Goal: Answer question/provide support: Share knowledge or assist other users

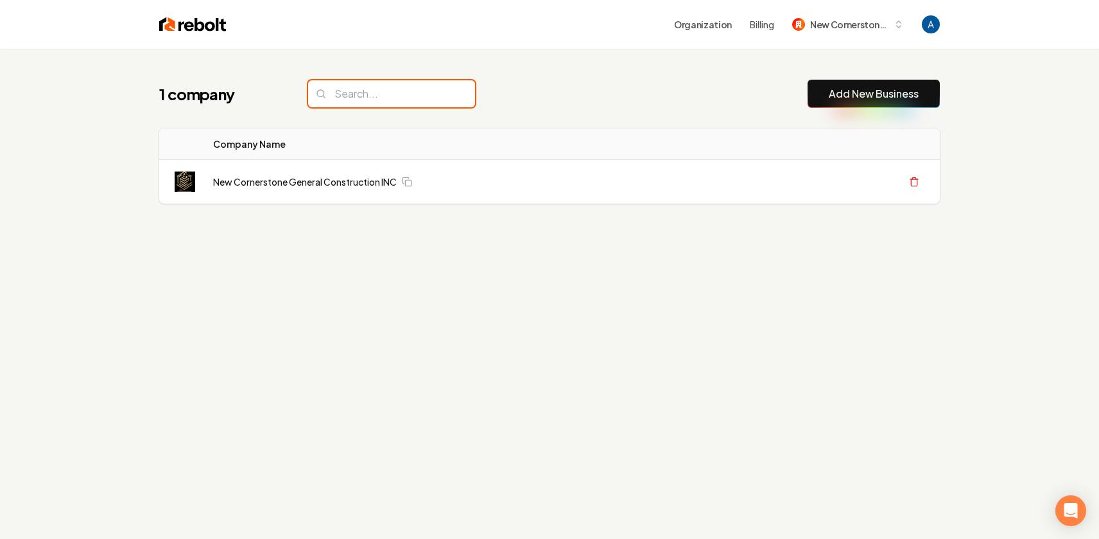
click at [402, 101] on input "search" at bounding box center [391, 93] width 167 height 27
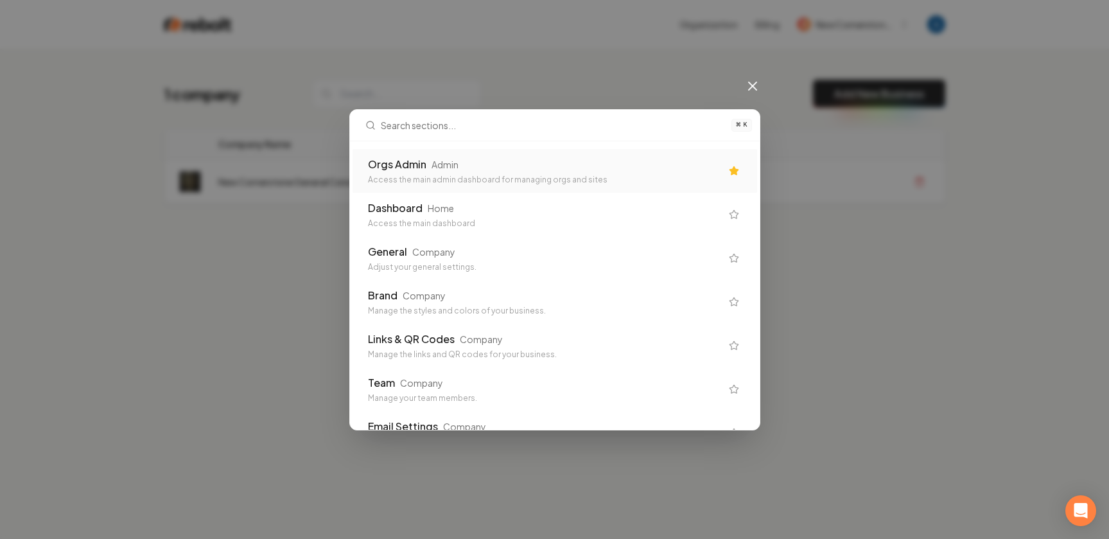
click at [503, 168] on div "Orgs Admin Admin" at bounding box center [544, 164] width 353 height 15
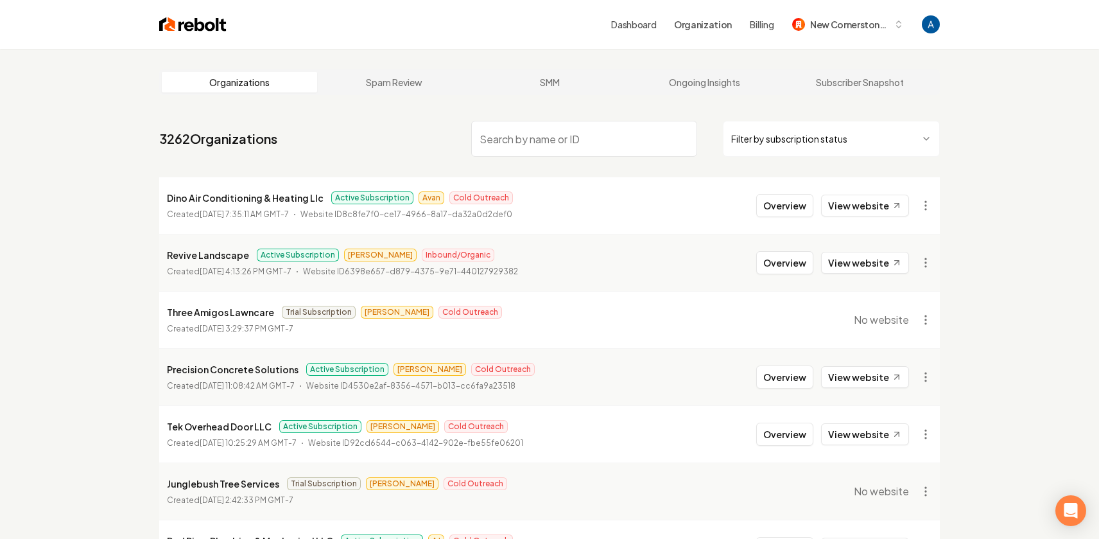
click at [530, 148] on input "search" at bounding box center [584, 139] width 226 height 36
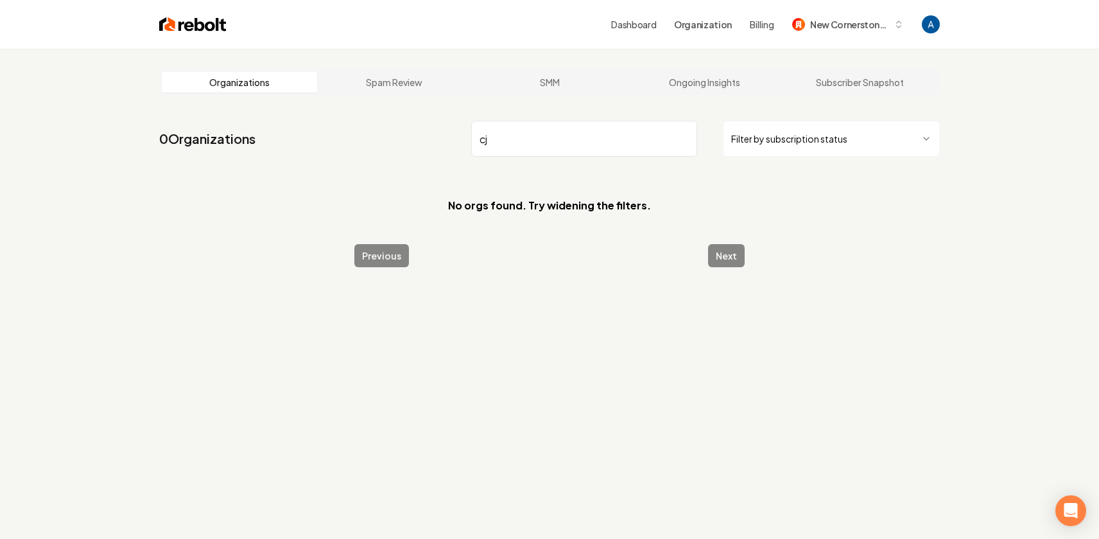
type input "c"
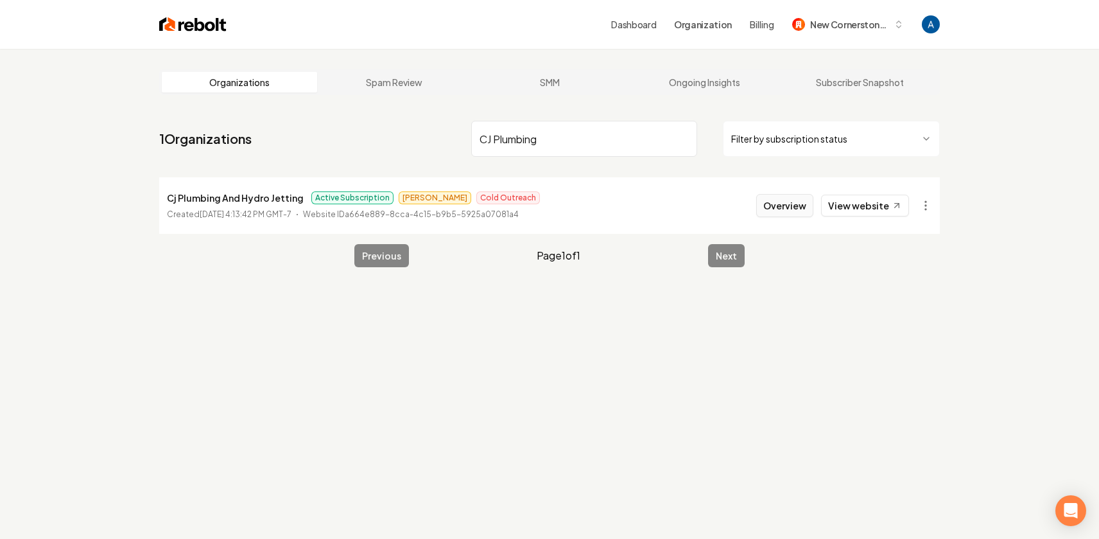
type input "CJ Plumbing"
click at [782, 205] on button "Overview" at bounding box center [784, 205] width 57 height 23
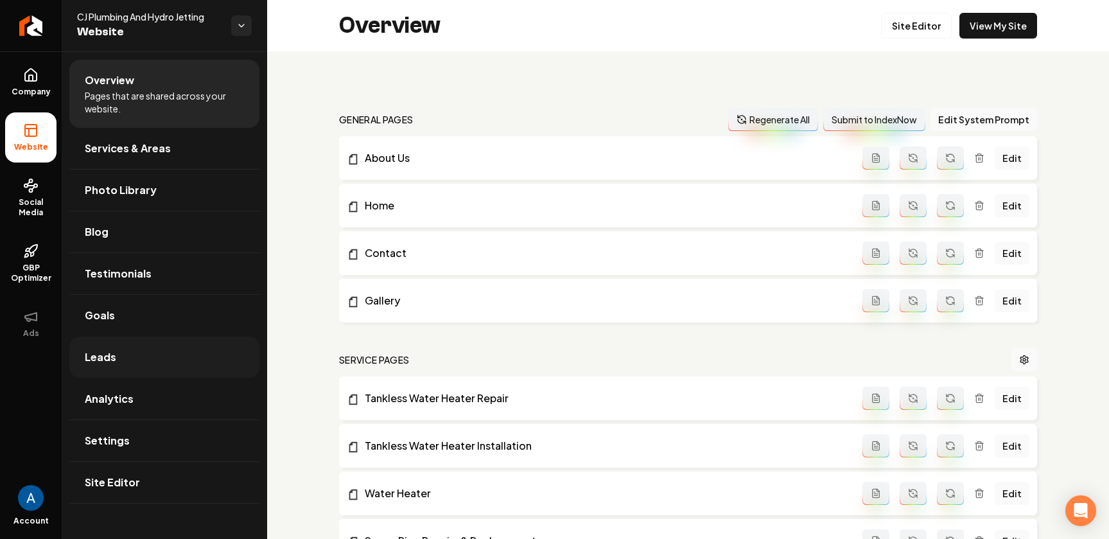
click at [96, 361] on span "Leads" at bounding box center [100, 356] width 31 height 15
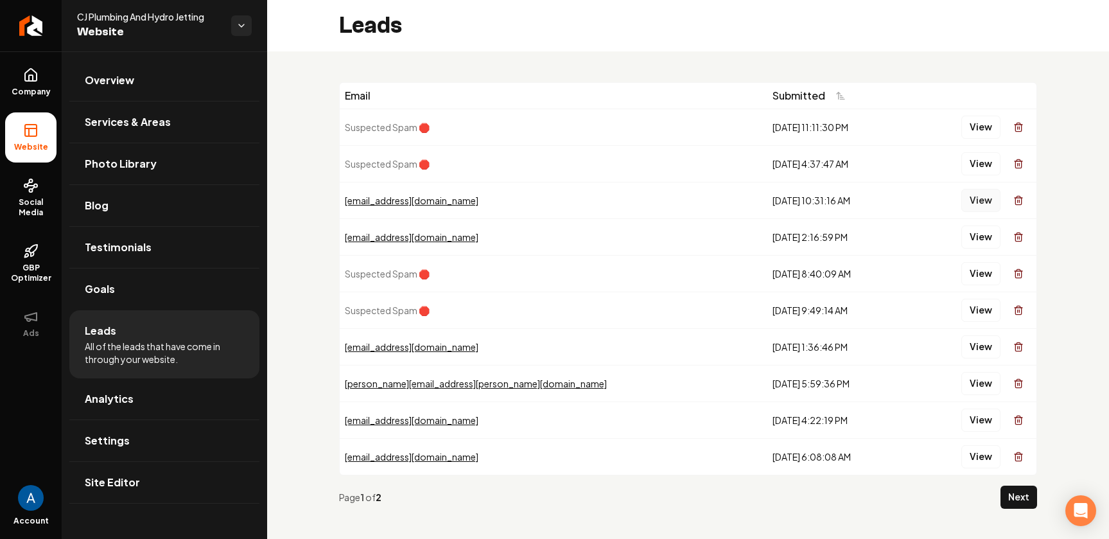
click at [964, 204] on button "View" at bounding box center [980, 200] width 39 height 23
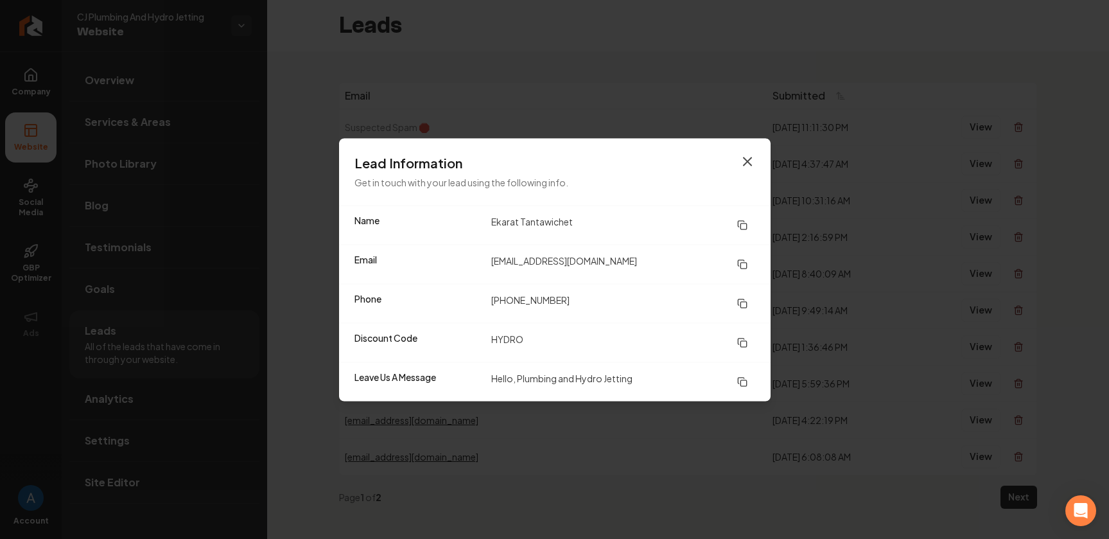
click at [752, 166] on icon "button" at bounding box center [747, 160] width 15 height 15
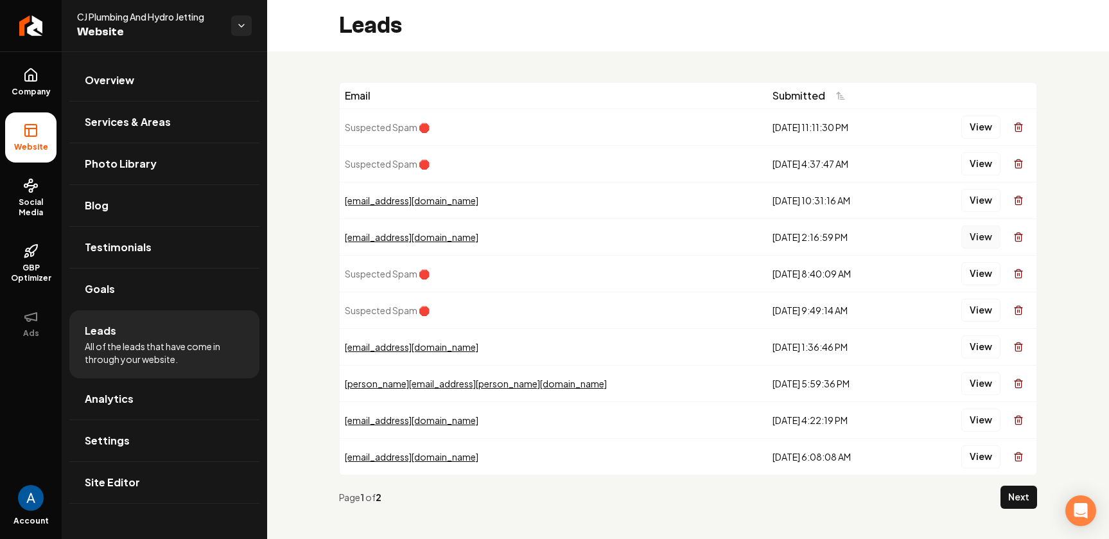
click at [961, 243] on button "View" at bounding box center [980, 236] width 39 height 23
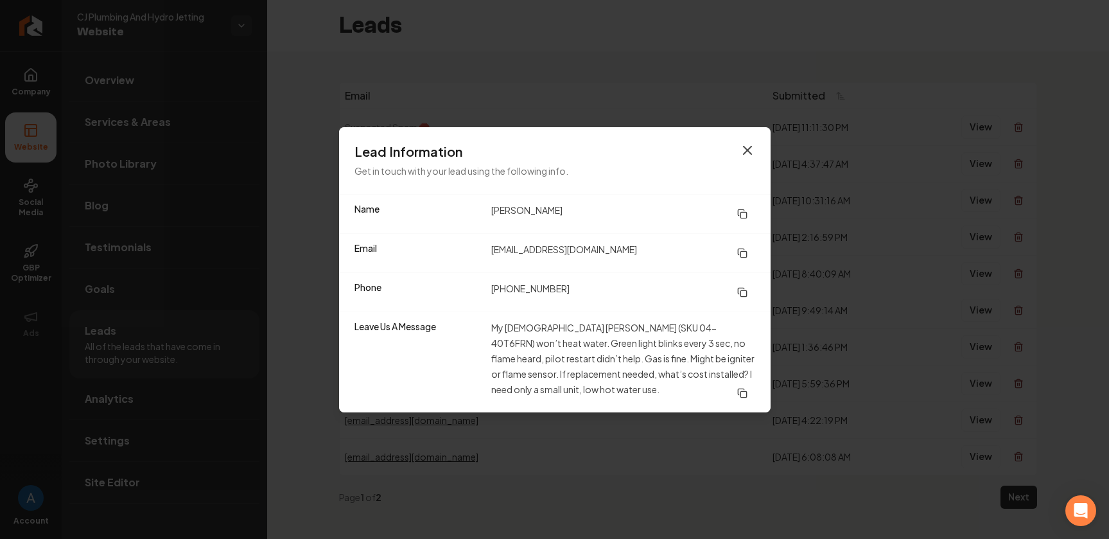
click at [747, 155] on icon "button" at bounding box center [747, 150] width 15 height 15
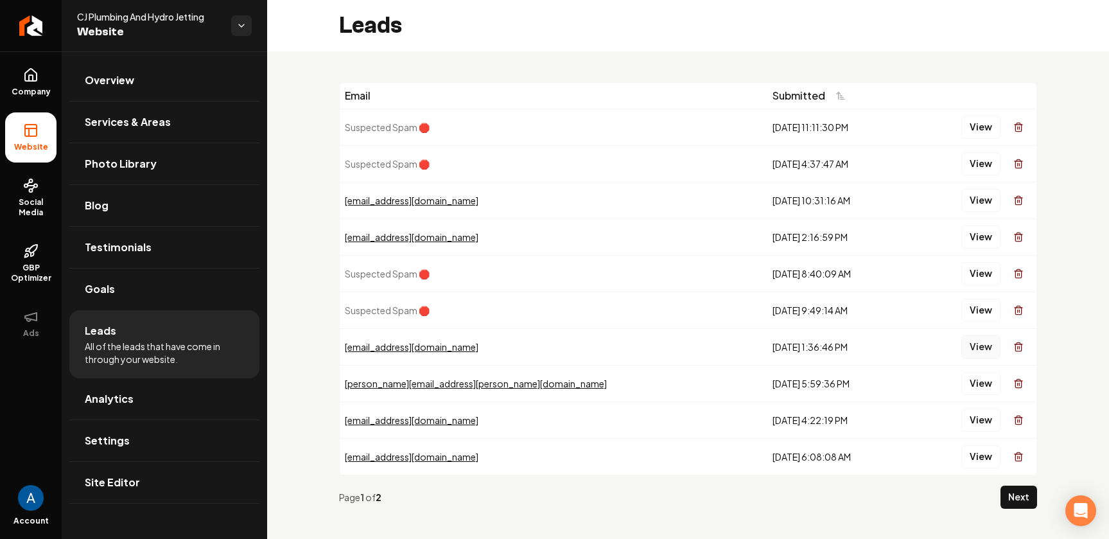
click at [977, 350] on button "View" at bounding box center [980, 346] width 39 height 23
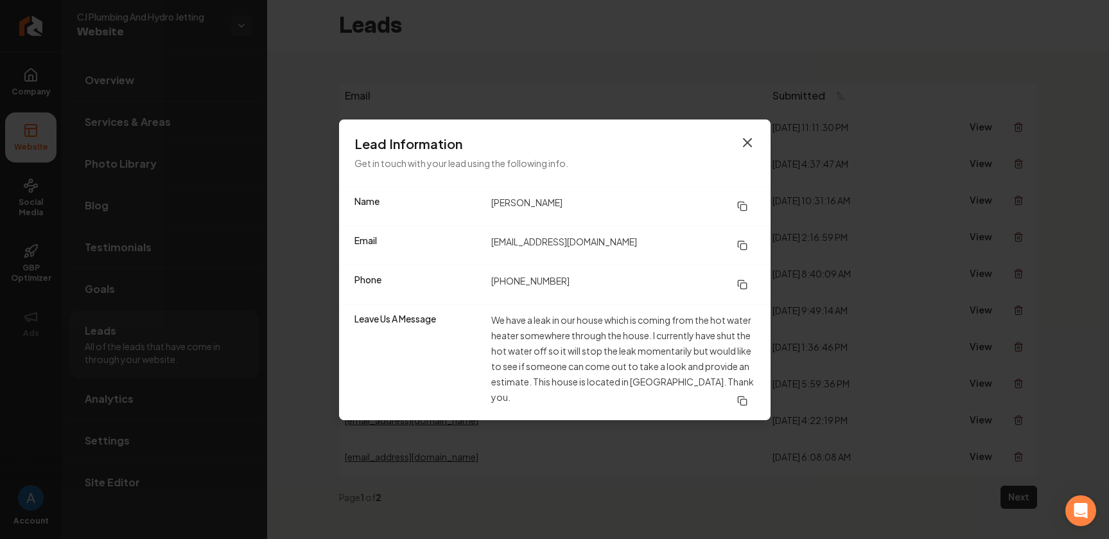
click at [751, 143] on icon "button" at bounding box center [747, 142] width 15 height 15
